Goal: Transaction & Acquisition: Book appointment/travel/reservation

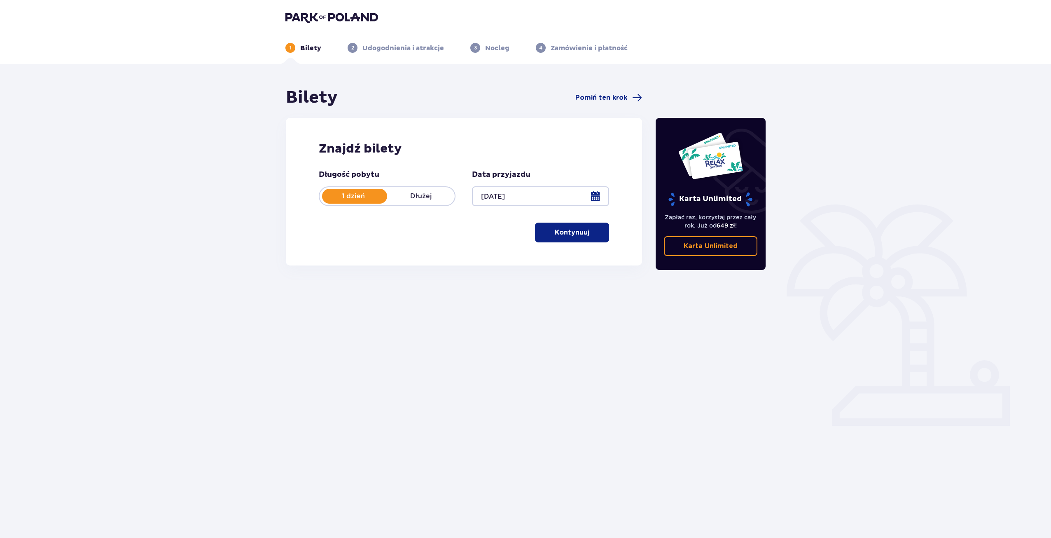
click at [563, 230] on p "Kontynuuj" at bounding box center [572, 232] width 35 height 9
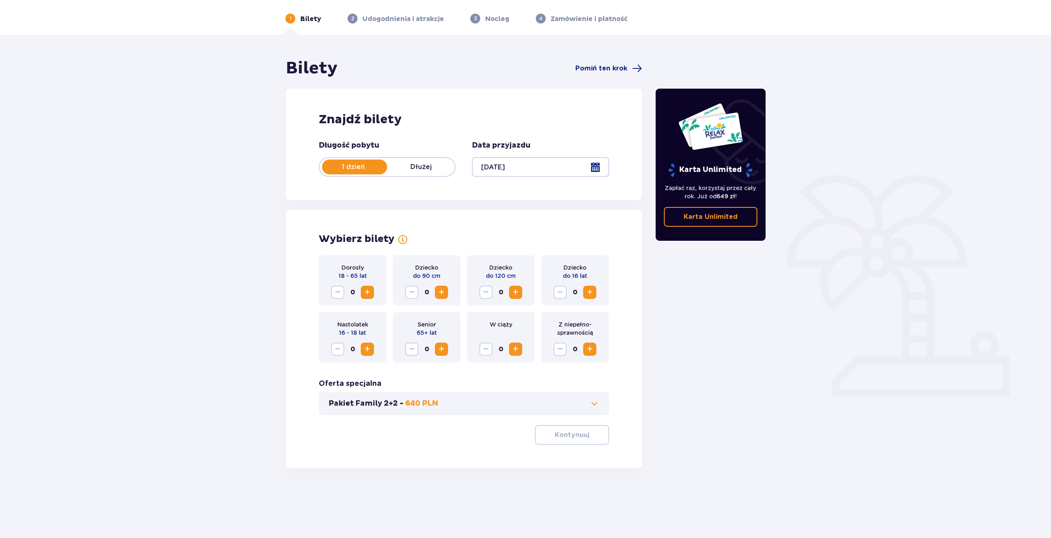
scroll to position [30, 0]
click at [367, 290] on span "Zwiększ" at bounding box center [368, 292] width 10 height 10
click at [567, 436] on p "Kontynuuj" at bounding box center [572, 434] width 35 height 9
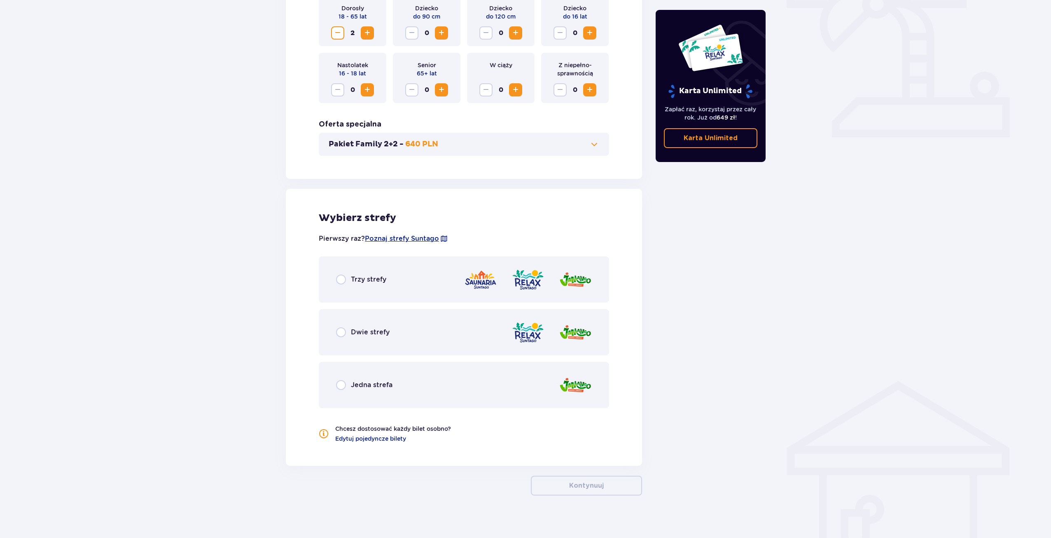
scroll to position [295, 0]
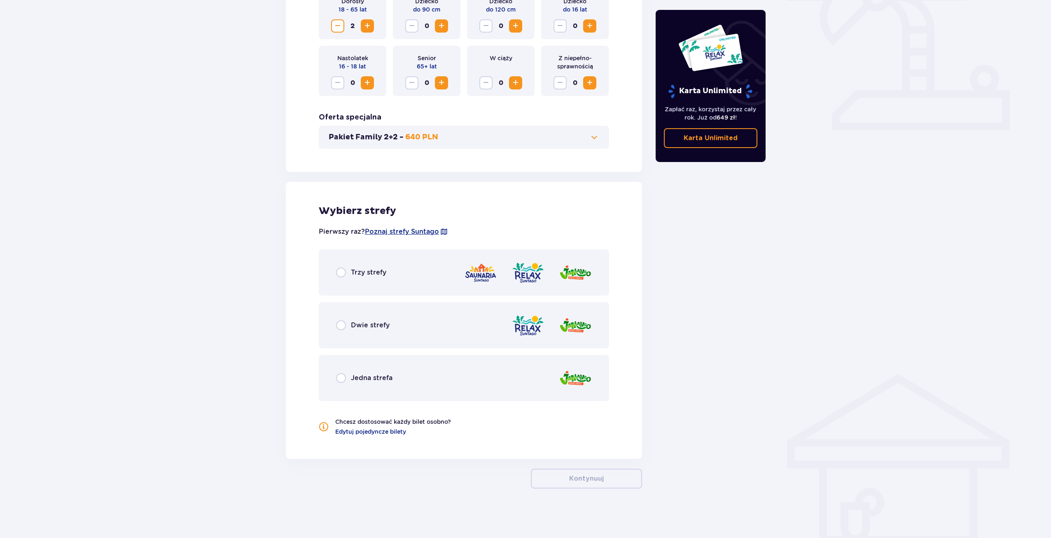
click at [339, 273] on input "radio" at bounding box center [341, 272] width 10 height 10
radio input "true"
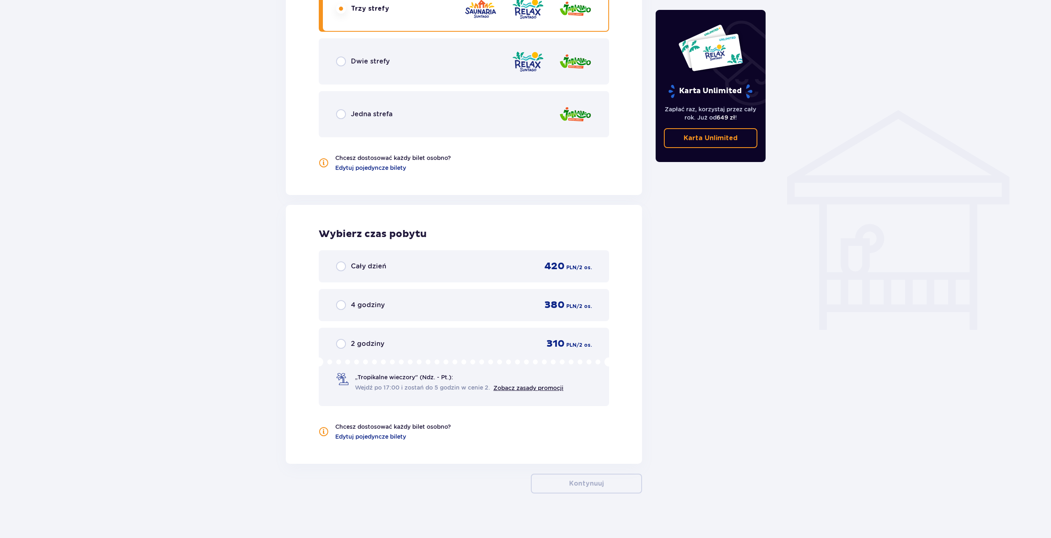
scroll to position [564, 0]
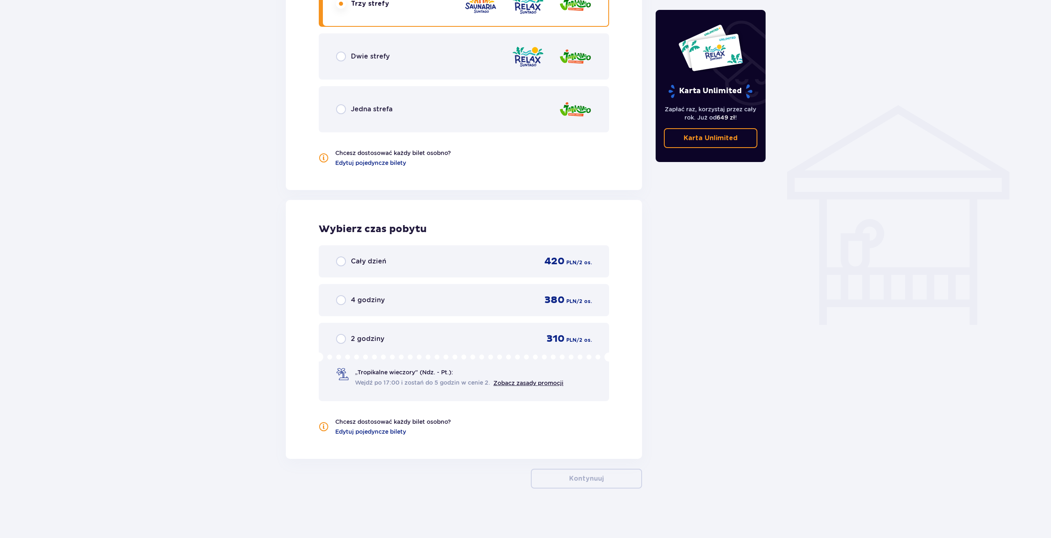
click at [341, 264] on input "radio" at bounding box center [341, 261] width 10 height 10
radio input "true"
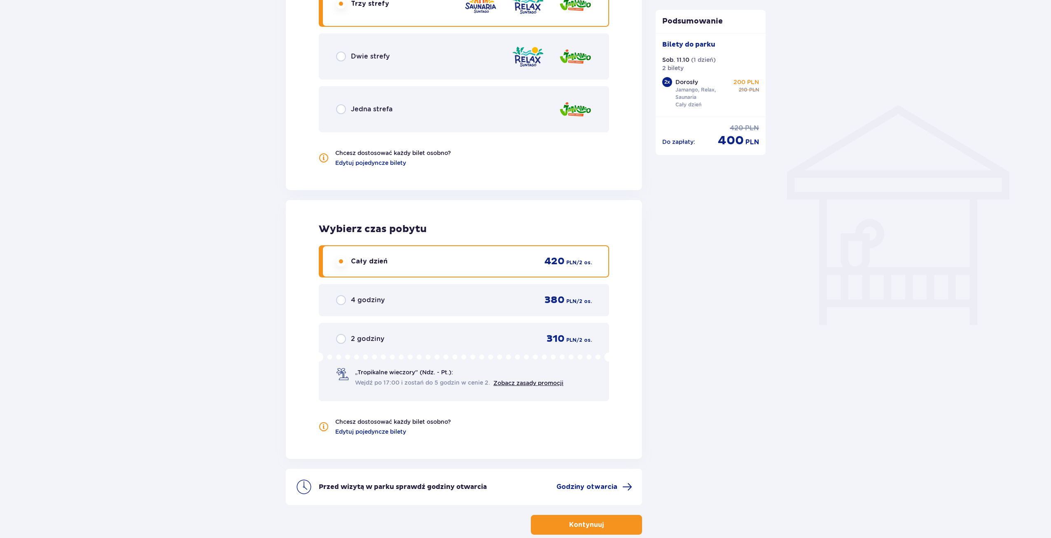
click at [579, 524] on p "Kontynuuj" at bounding box center [586, 524] width 35 height 9
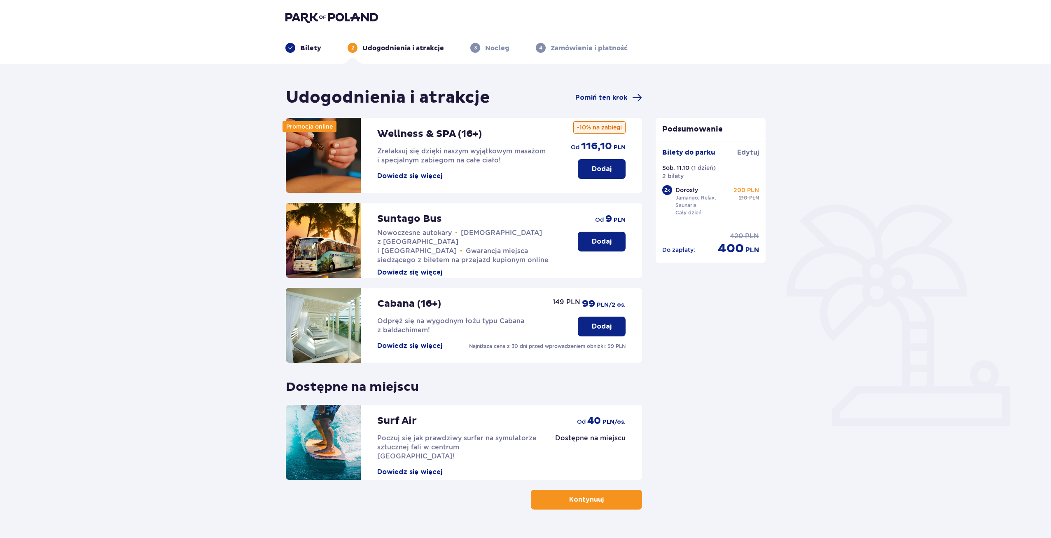
click at [597, 240] on p "Dodaj" at bounding box center [602, 241] width 20 height 9
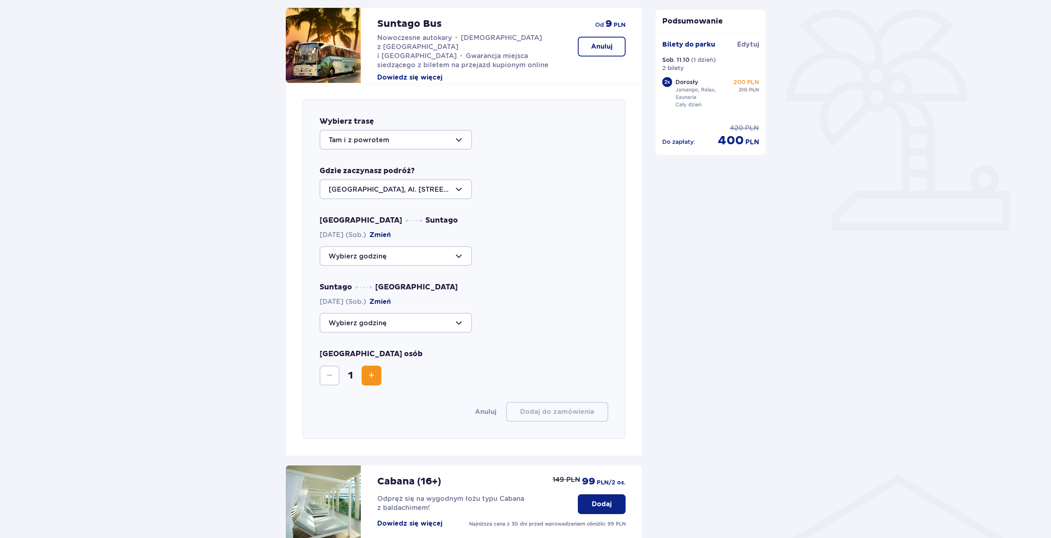
scroll to position [161, 0]
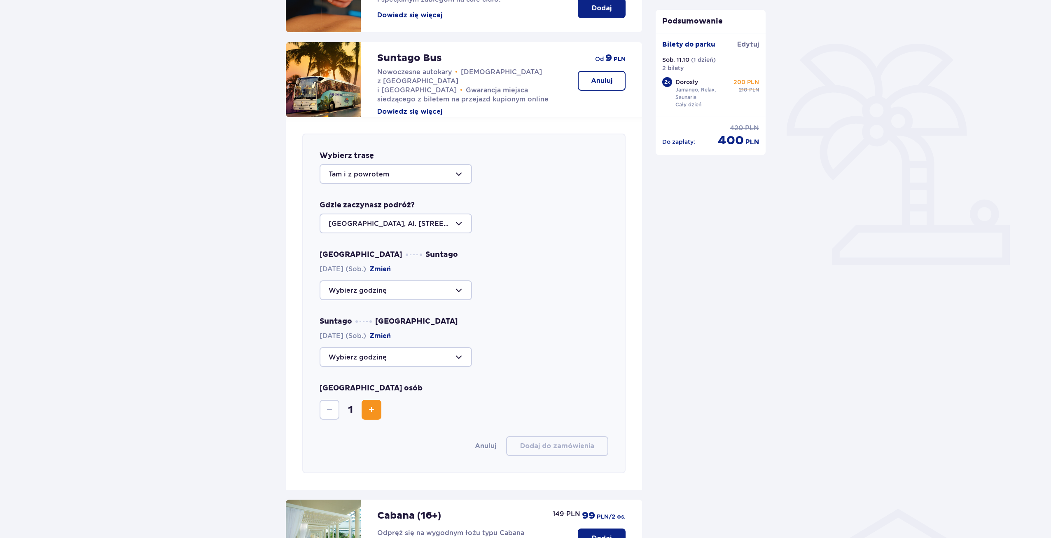
click at [366, 407] on button "Zwiększ" at bounding box center [372, 410] width 20 height 20
click at [422, 176] on div at bounding box center [396, 174] width 152 height 20
click at [363, 199] on p "Tam i z powrotem" at bounding box center [359, 198] width 61 height 9
click at [409, 286] on div at bounding box center [396, 290] width 152 height 20
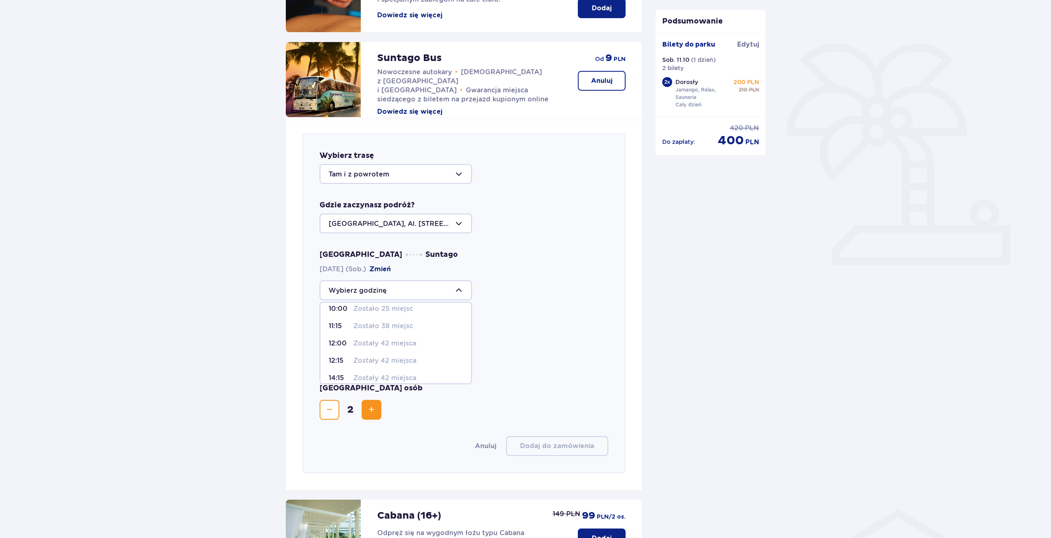
click at [370, 327] on p "Zostało 38 miejsc" at bounding box center [383, 325] width 60 height 9
type input "11:15"
click at [392, 358] on div at bounding box center [396, 357] width 152 height 20
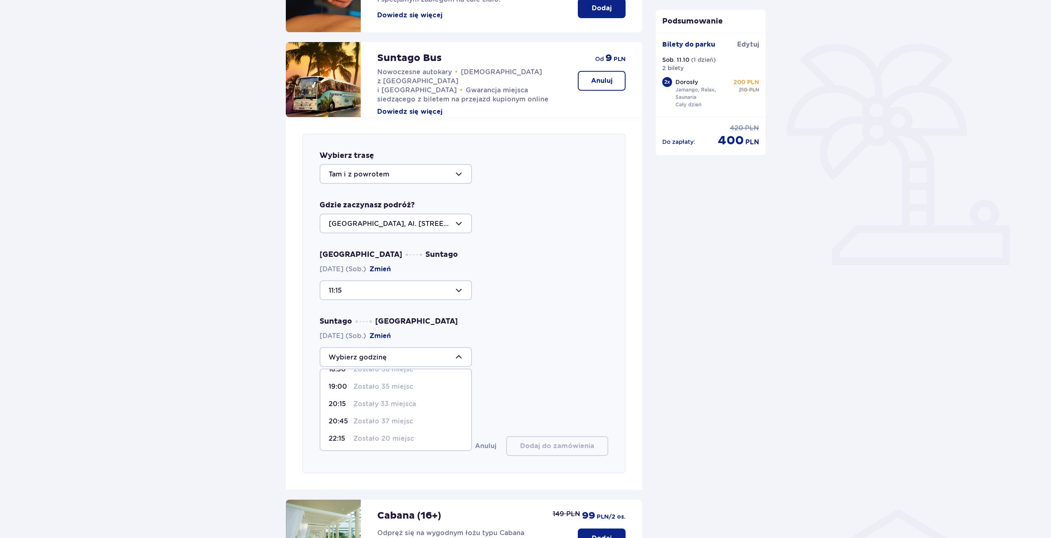
scroll to position [49, 0]
click at [362, 435] on p "Zostało 20 miejsc" at bounding box center [383, 437] width 61 height 9
type input "22:15"
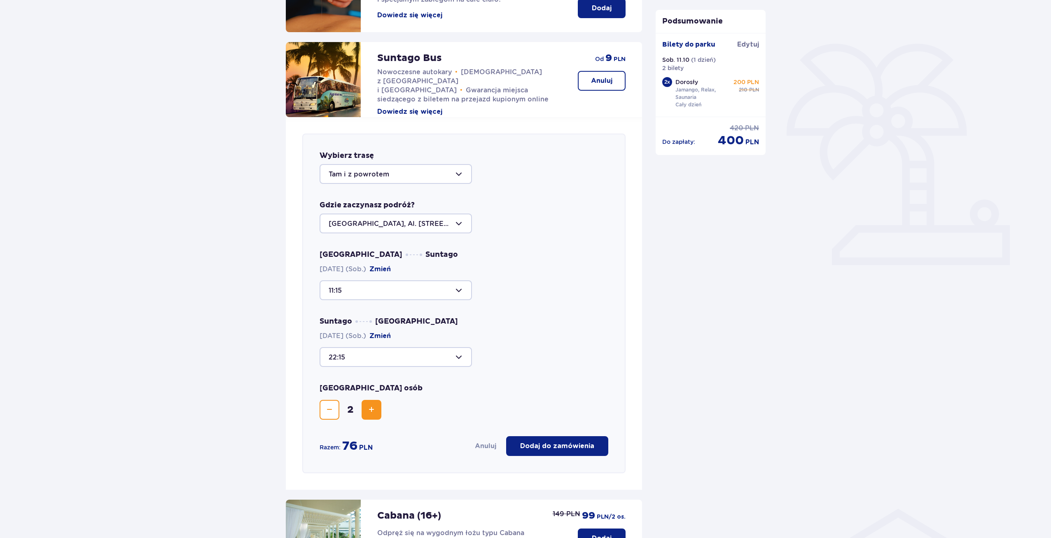
click at [548, 445] on p "Dodaj do zamówienia" at bounding box center [557, 445] width 74 height 9
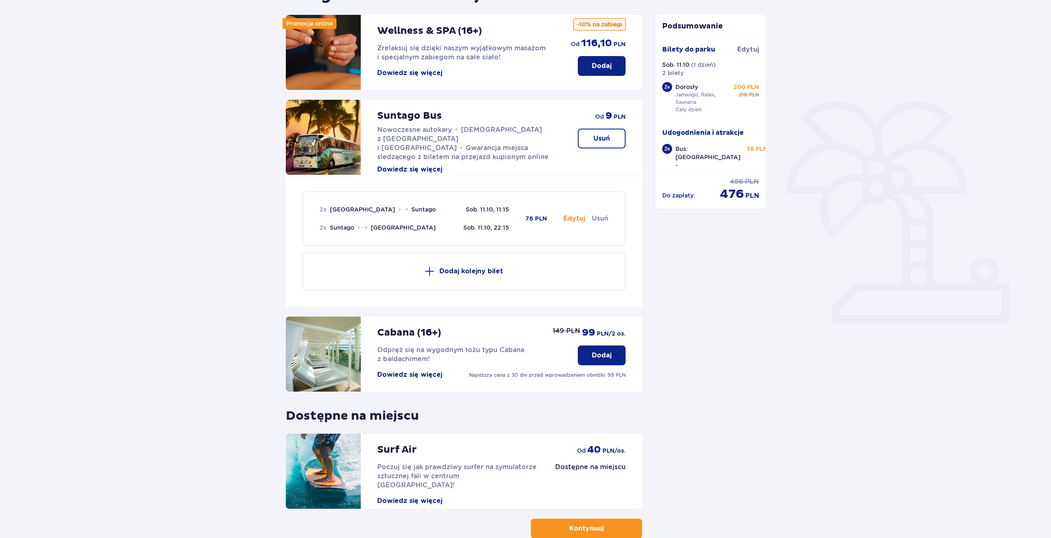
scroll to position [0, 0]
